Goal: Complete application form

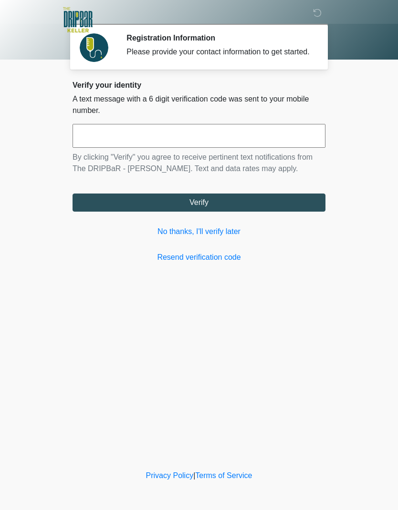
click at [281, 144] on input "text" at bounding box center [199, 136] width 253 height 24
type input "******"
click at [284, 212] on button "Verify" at bounding box center [199, 203] width 253 height 18
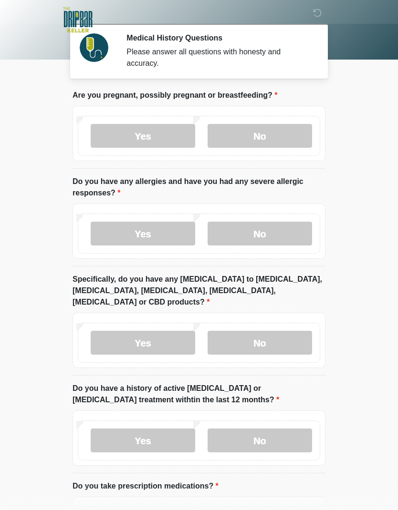
click at [270, 132] on label "No" at bounding box center [260, 136] width 104 height 24
click at [289, 229] on label "No" at bounding box center [260, 234] width 104 height 24
click at [284, 331] on label "No" at bounding box center [260, 343] width 104 height 24
click at [309, 429] on label "No" at bounding box center [260, 441] width 104 height 24
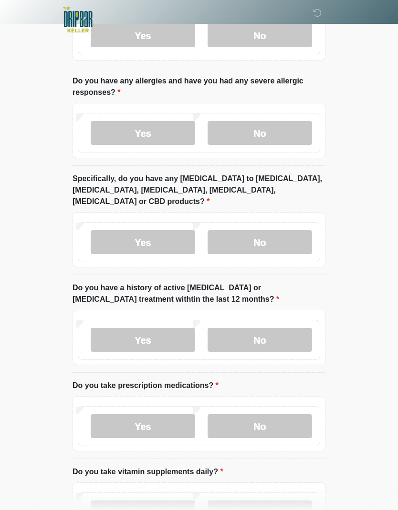
scroll to position [102, 0]
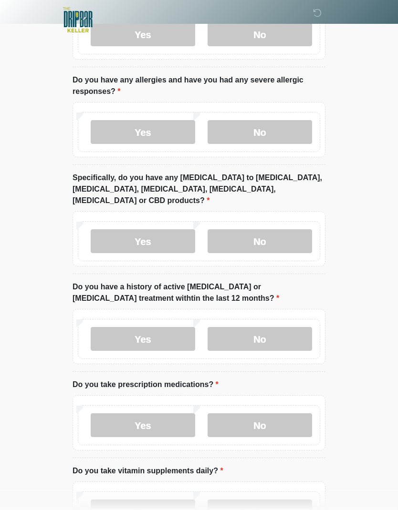
click at [295, 415] on label "No" at bounding box center [260, 426] width 104 height 24
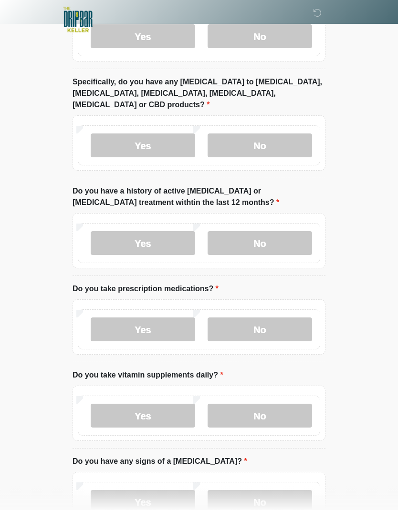
scroll to position [199, 0]
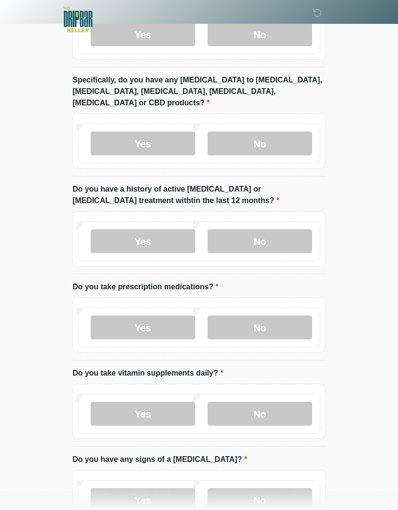
click at [177, 404] on label "Yes" at bounding box center [143, 415] width 104 height 24
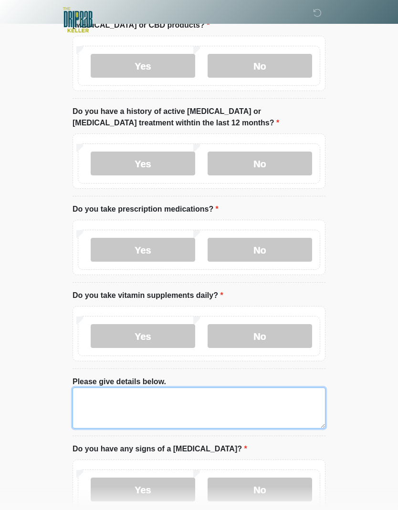
click at [234, 388] on textarea "Please give details below." at bounding box center [199, 408] width 253 height 41
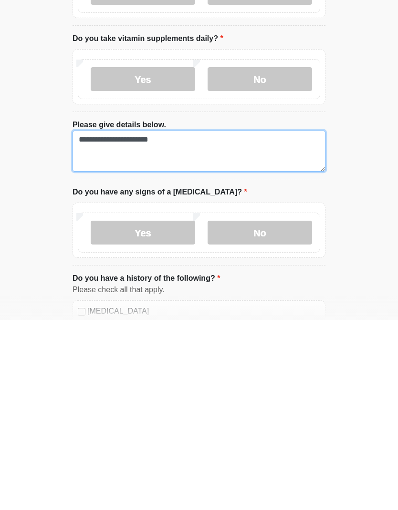
type textarea "**********"
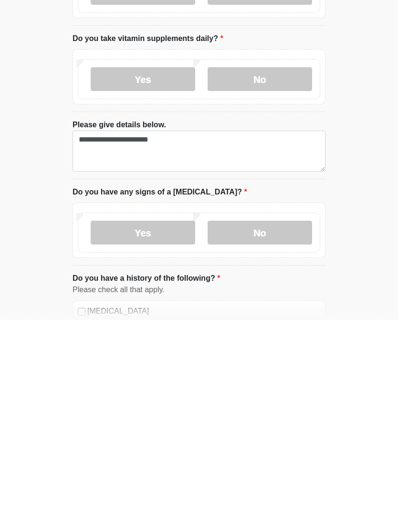
click at [269, 411] on label "No" at bounding box center [260, 423] width 104 height 24
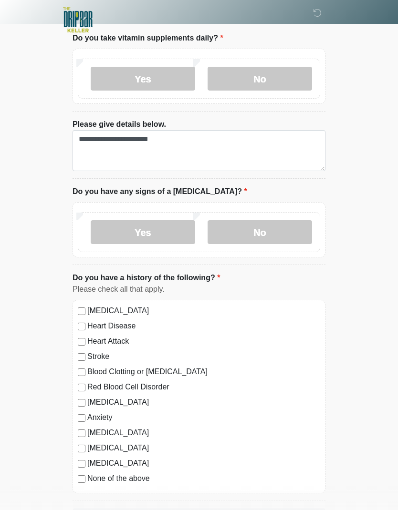
click at [88, 473] on label "None of the above" at bounding box center [203, 478] width 233 height 11
click at [309, 509] on button "Continue" at bounding box center [199, 518] width 253 height 18
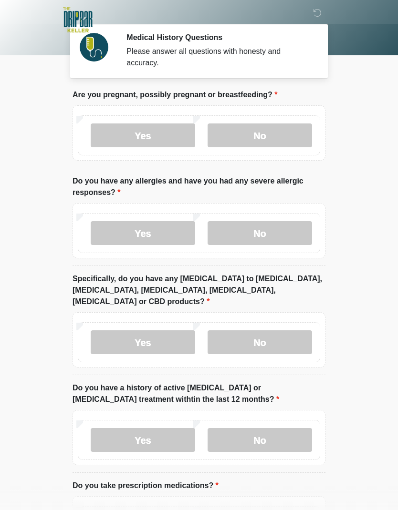
scroll to position [0, 0]
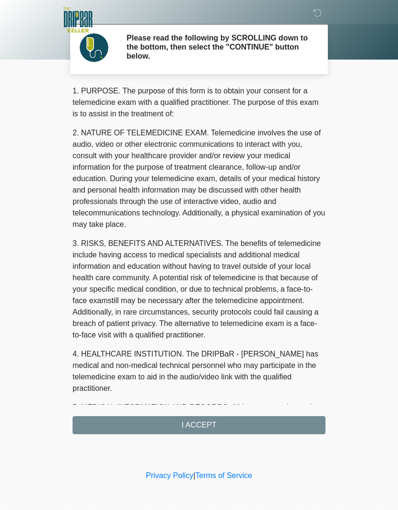
click at [309, 425] on div "1. PURPOSE. The purpose of this form is to obtain your consent for a telemedici…" at bounding box center [199, 259] width 253 height 349
click at [298, 429] on div "1. PURPOSE. The purpose of this form is to obtain your consent for a telemedici…" at bounding box center [199, 259] width 253 height 349
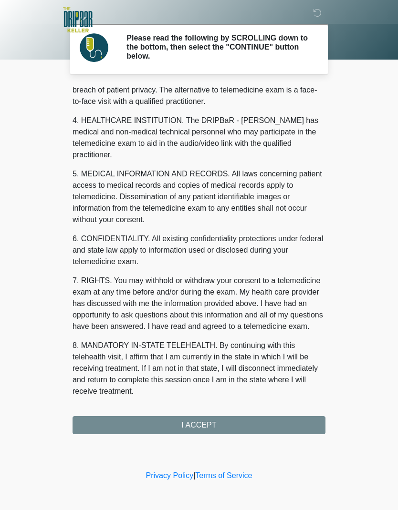
click at [274, 424] on button "I ACCEPT" at bounding box center [199, 425] width 253 height 18
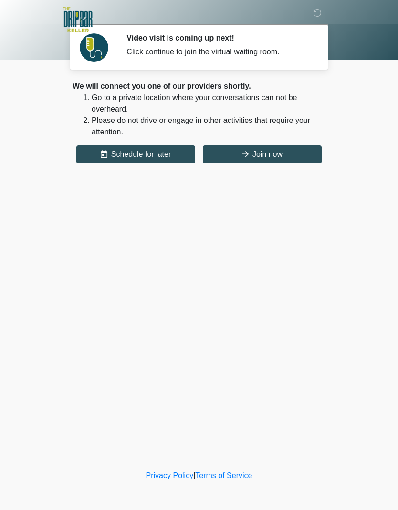
click at [299, 147] on button "Join now" at bounding box center [262, 155] width 119 height 18
